Goal: Information Seeking & Learning: Learn about a topic

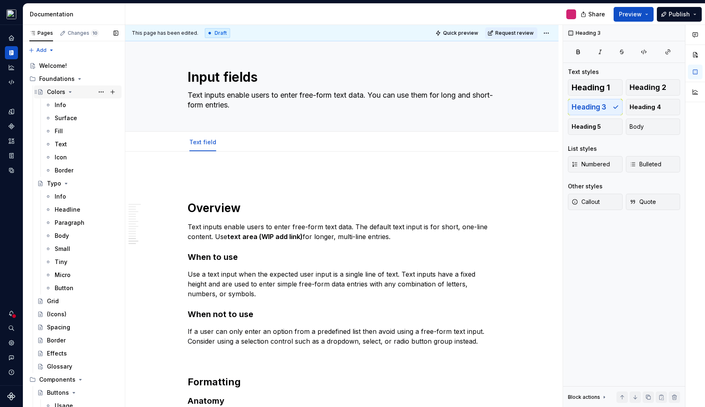
scroll to position [2537, 0]
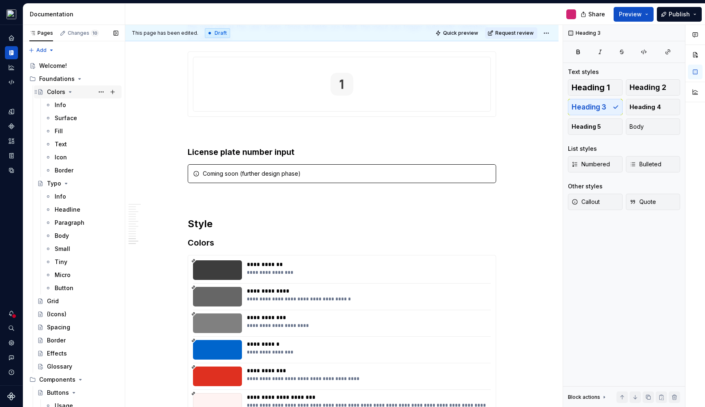
click at [67, 94] on icon "Page tree" at bounding box center [70, 92] width 7 height 7
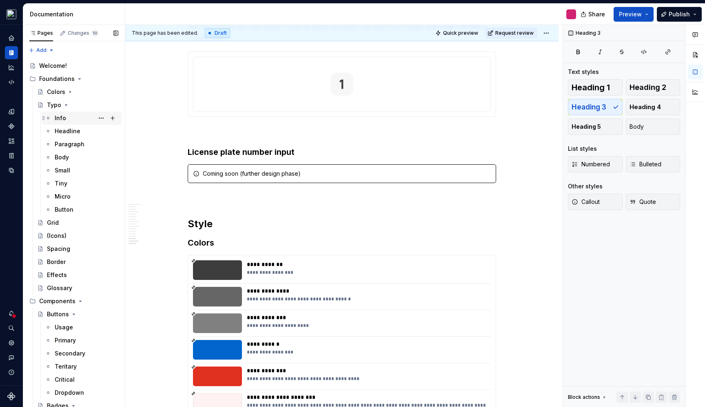
click at [60, 117] on div "Info" at bounding box center [60, 118] width 11 height 8
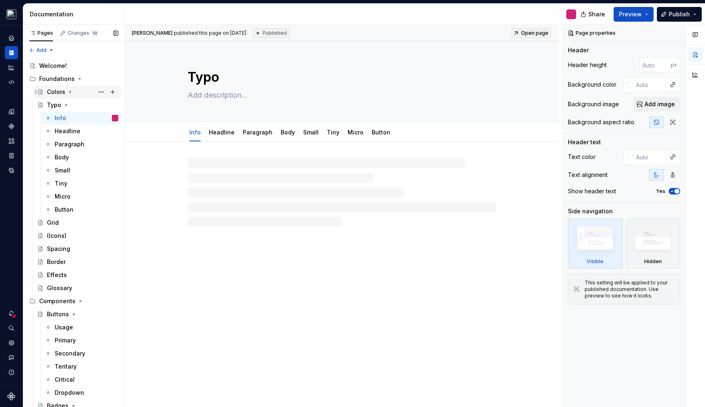
click at [60, 94] on div "Colors" at bounding box center [56, 92] width 18 height 8
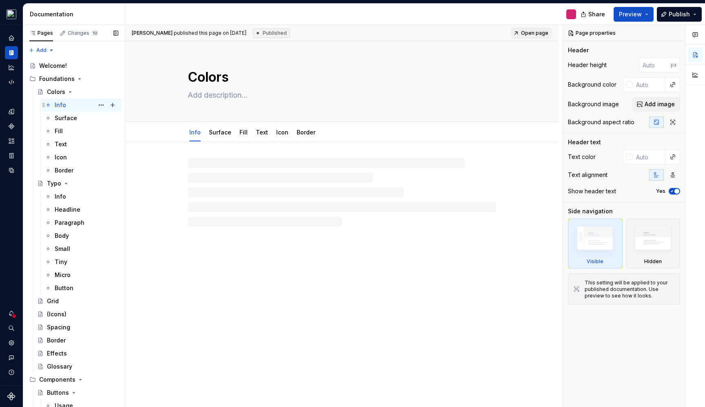
click at [62, 106] on div "Info" at bounding box center [60, 105] width 11 height 8
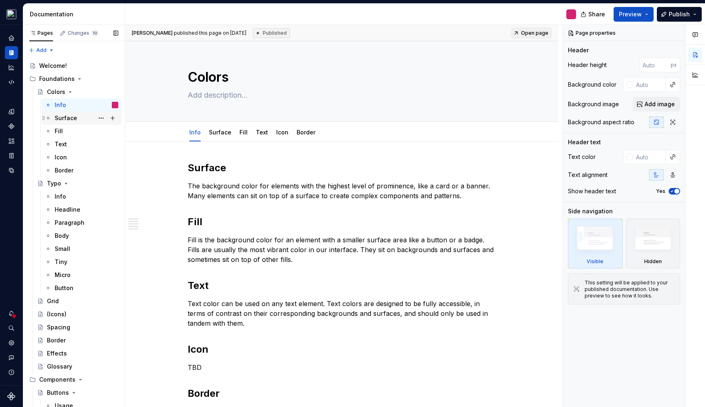
click at [81, 114] on div "Surface" at bounding box center [87, 117] width 64 height 11
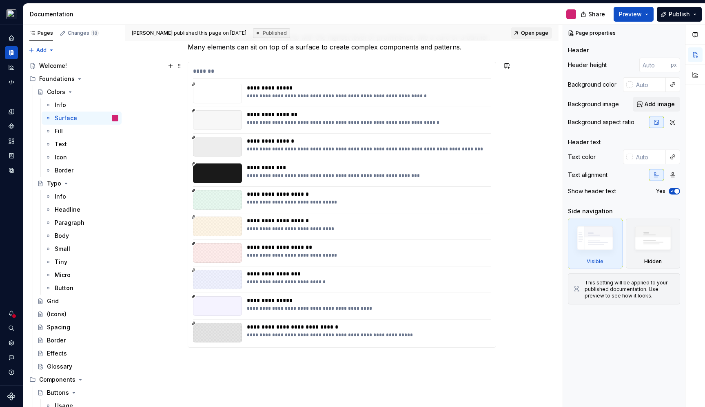
scroll to position [129, 0]
click at [63, 130] on div "Fill" at bounding box center [87, 130] width 64 height 11
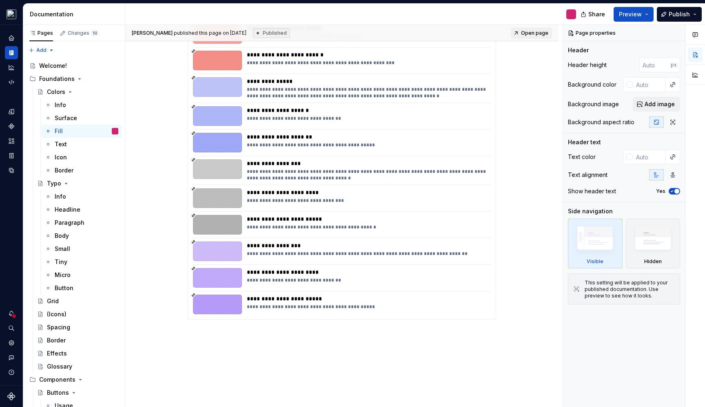
scroll to position [942, 0]
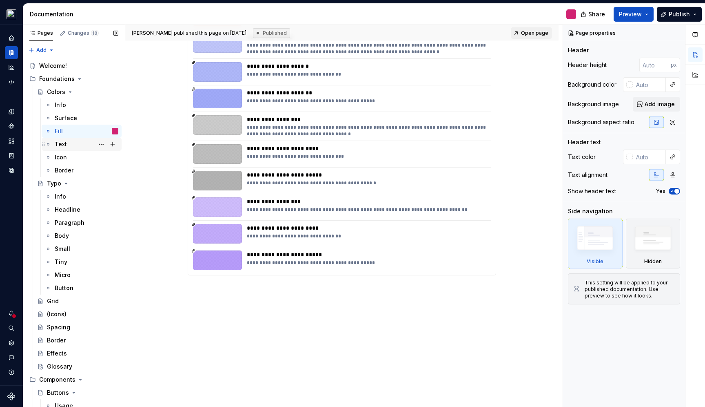
click at [67, 144] on div "Text" at bounding box center [87, 143] width 64 height 11
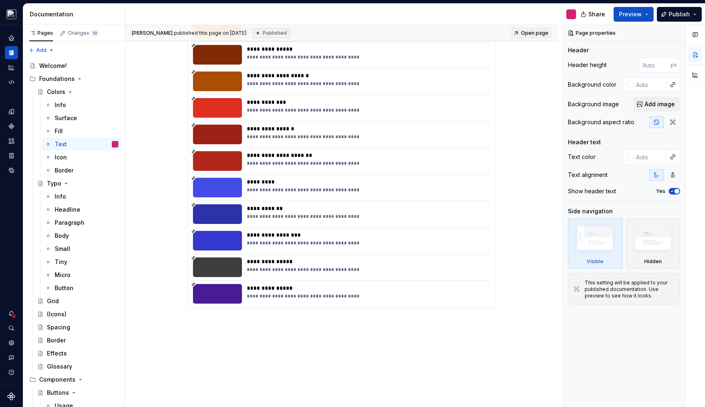
scroll to position [551, 0]
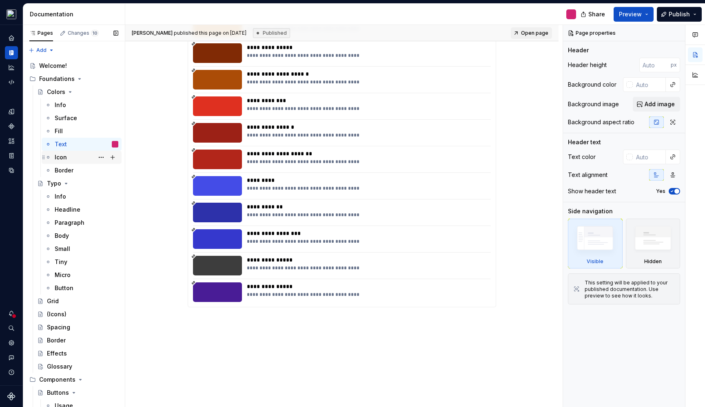
click at [66, 155] on div "Icon" at bounding box center [61, 157] width 12 height 8
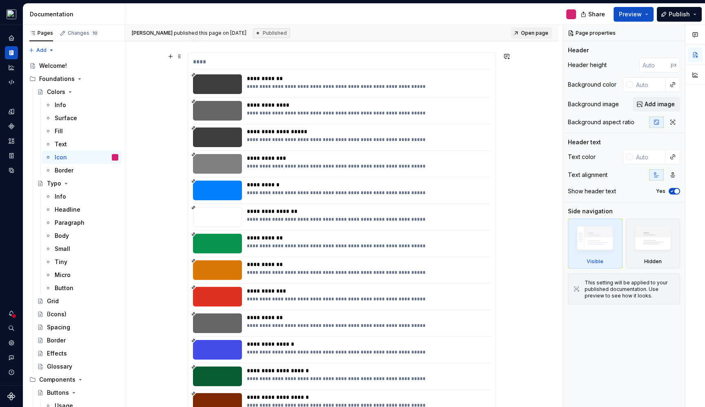
scroll to position [76, 0]
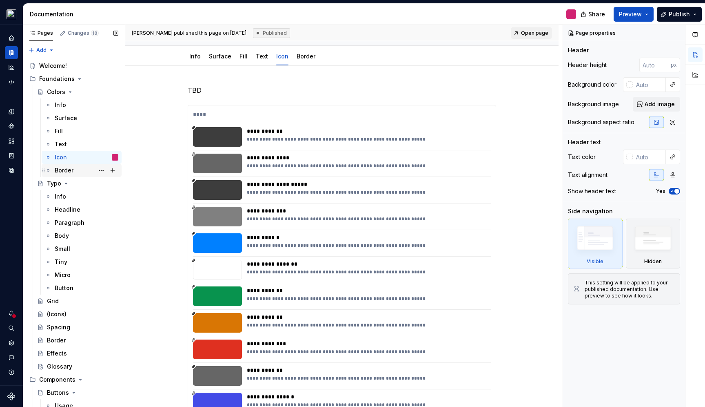
click at [69, 169] on div "Border" at bounding box center [64, 170] width 19 height 8
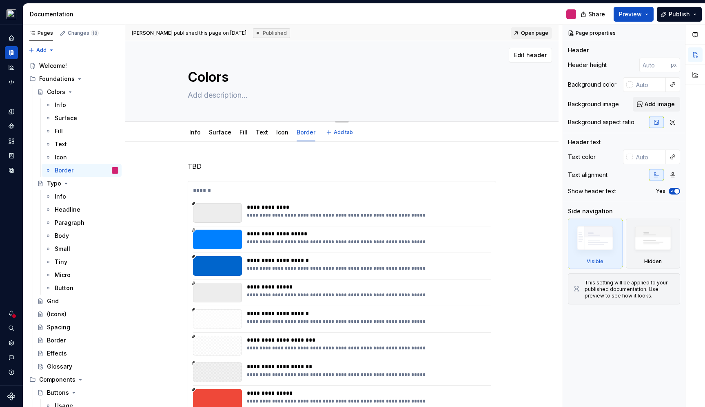
scroll to position [2, 0]
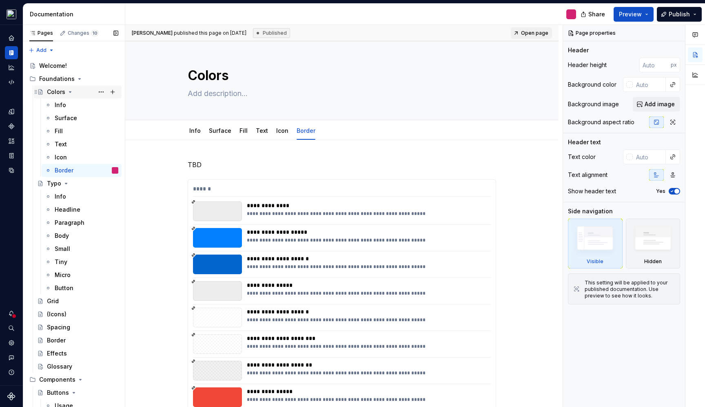
click at [57, 91] on div "Colors" at bounding box center [56, 92] width 18 height 8
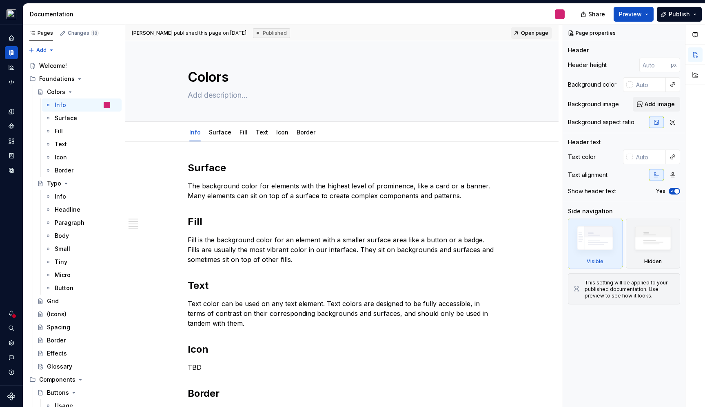
type textarea "*"
click at [638, 13] on span "Preview" at bounding box center [630, 14] width 23 height 8
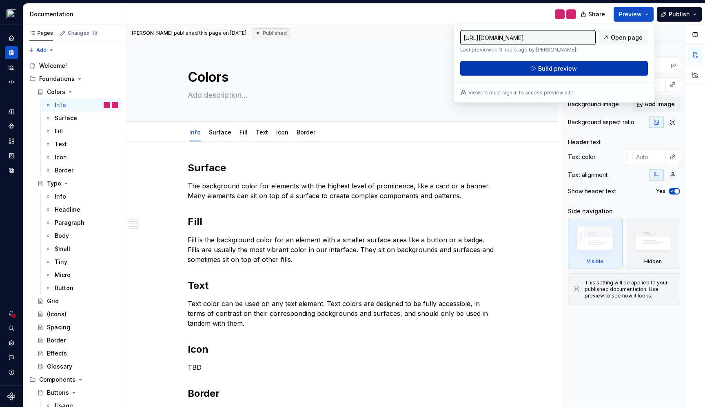
click at [560, 67] on span "Build preview" at bounding box center [557, 69] width 39 height 8
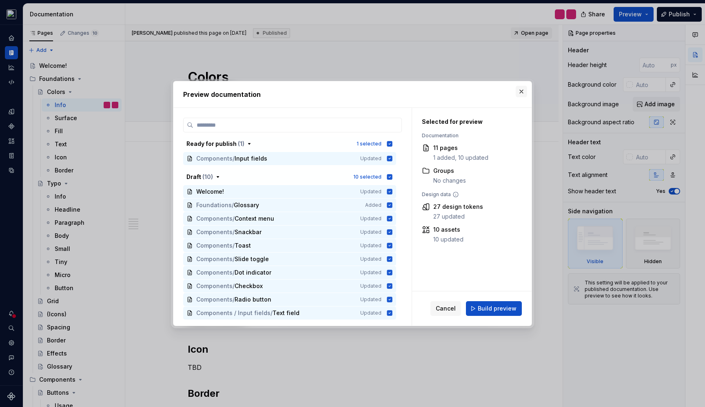
click at [524, 91] on button "button" at bounding box center [521, 91] width 11 height 11
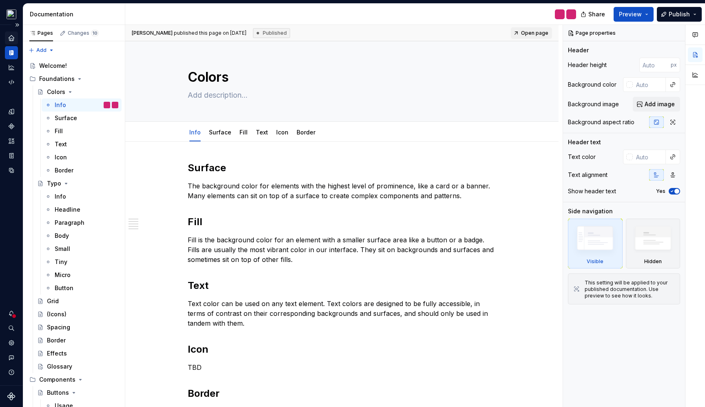
click at [13, 40] on icon "Home" at bounding box center [11, 37] width 5 height 5
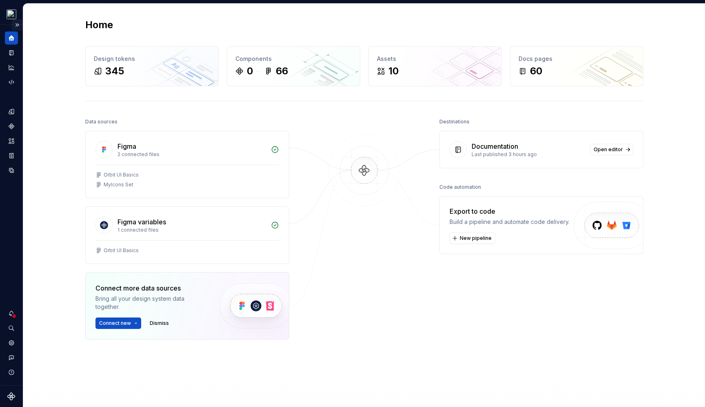
click at [17, 22] on button "Expand sidebar" at bounding box center [16, 24] width 11 height 11
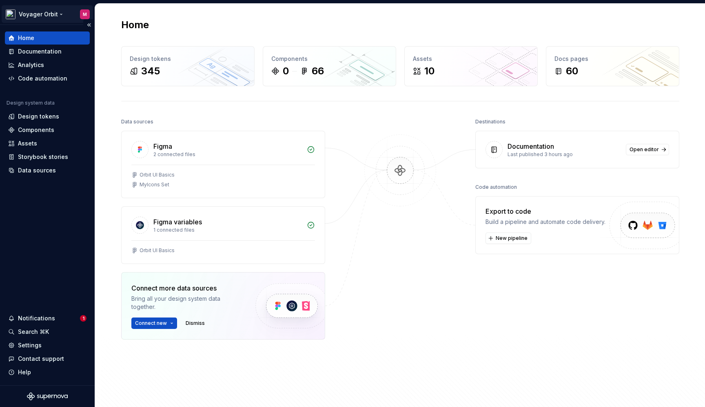
click at [60, 14] on html "Voyager Orbit M Home Documentation Analytics Code automation Design system data…" at bounding box center [352, 203] width 705 height 407
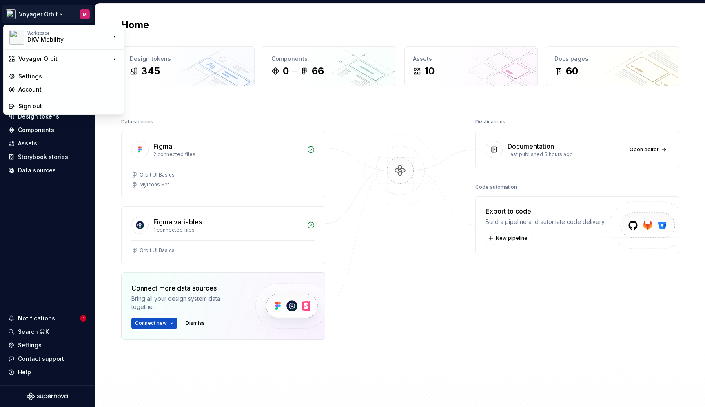
click at [60, 13] on html "Voyager Orbit M Home Documentation Analytics Code automation Design system data…" at bounding box center [352, 203] width 705 height 407
click at [47, 14] on html "Voyager Orbit M Home Documentation Analytics Code automation Design system data…" at bounding box center [352, 203] width 705 height 407
click at [149, 75] on div "Voyager Orbit" at bounding box center [158, 74] width 43 height 8
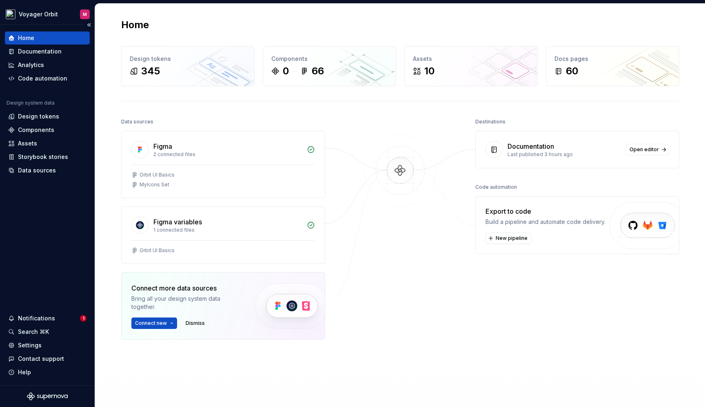
click at [49, 38] on div "Home" at bounding box center [47, 38] width 78 height 8
click at [42, 53] on div "Documentation" at bounding box center [40, 51] width 44 height 8
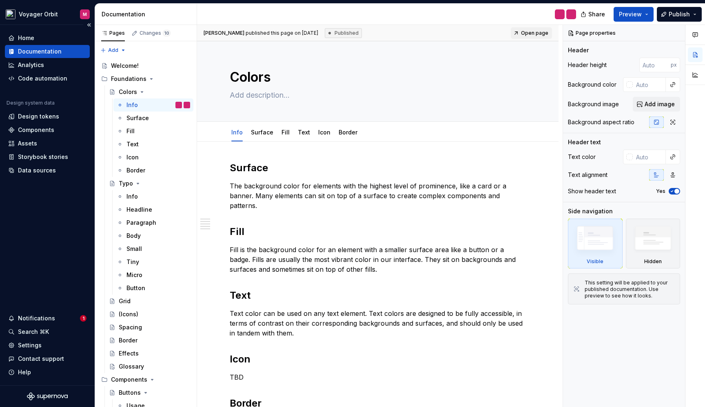
type textarea "*"
